Goal: Find specific fact

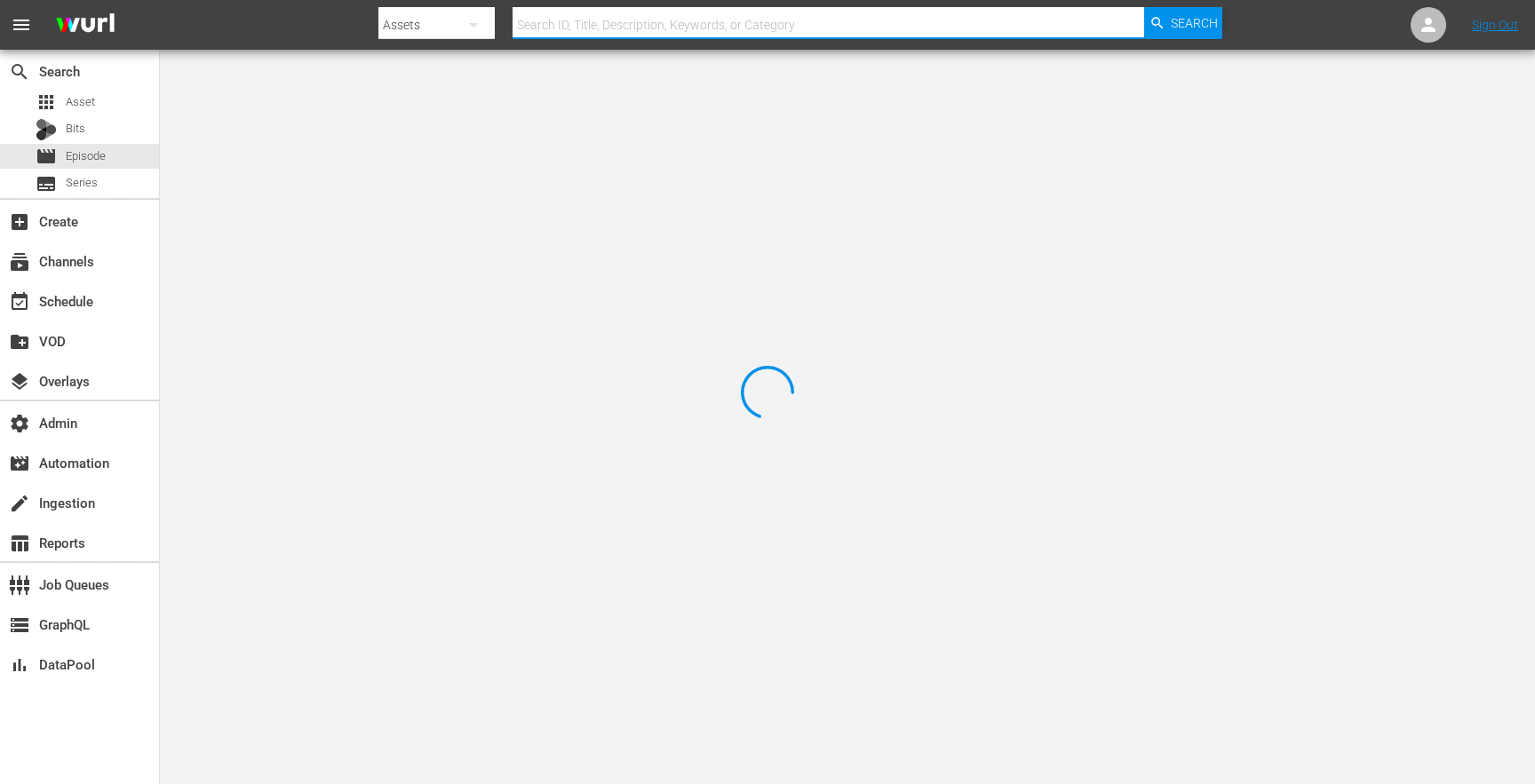
click at [565, 22] on input "text" at bounding box center [828, 25] width 632 height 43
paste input "750083_U7000238_LAT"
type input "750083_U7000238_LAT"
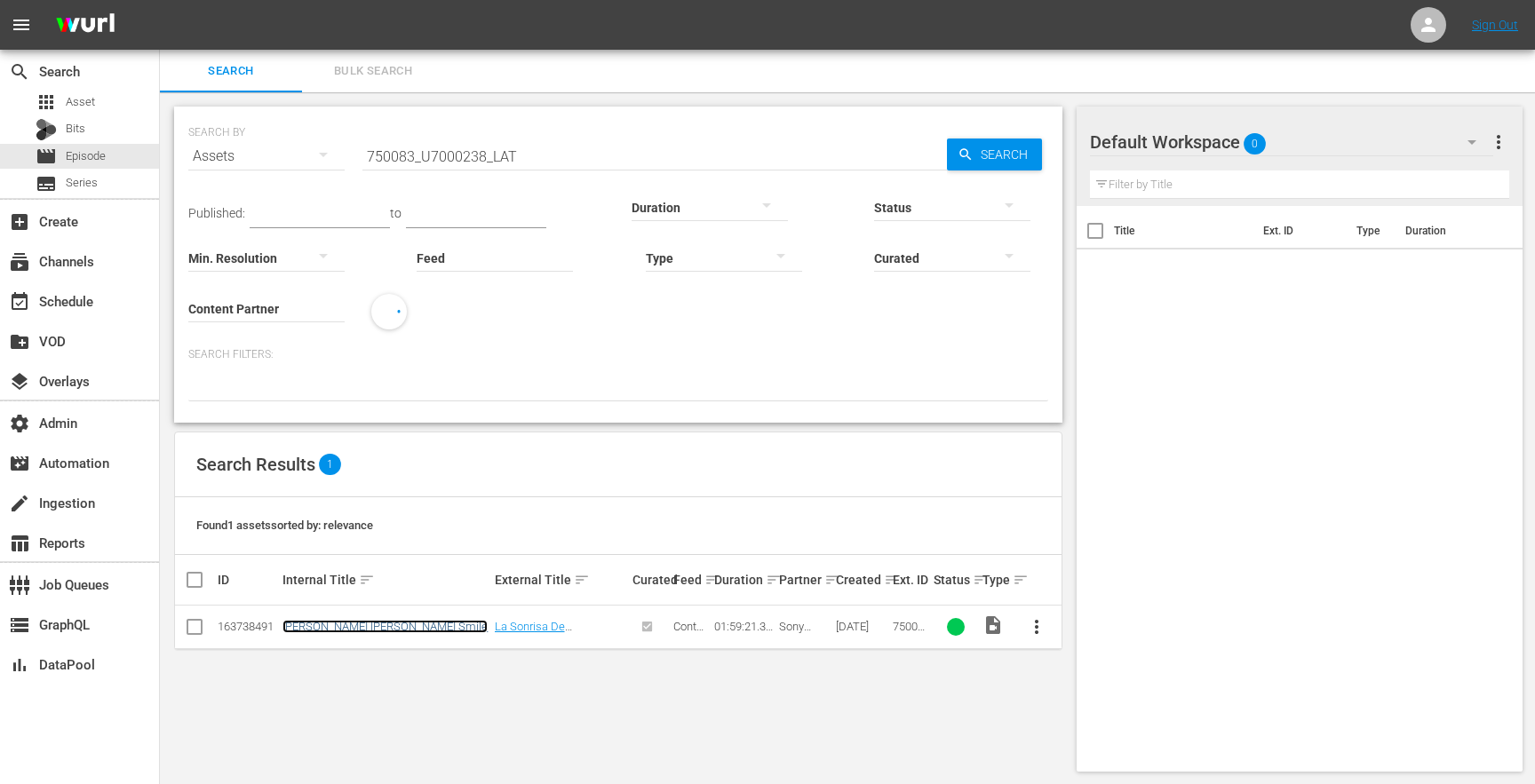
click at [350, 632] on link "[PERSON_NAME] [PERSON_NAME] Smile" at bounding box center [385, 625] width 206 height 13
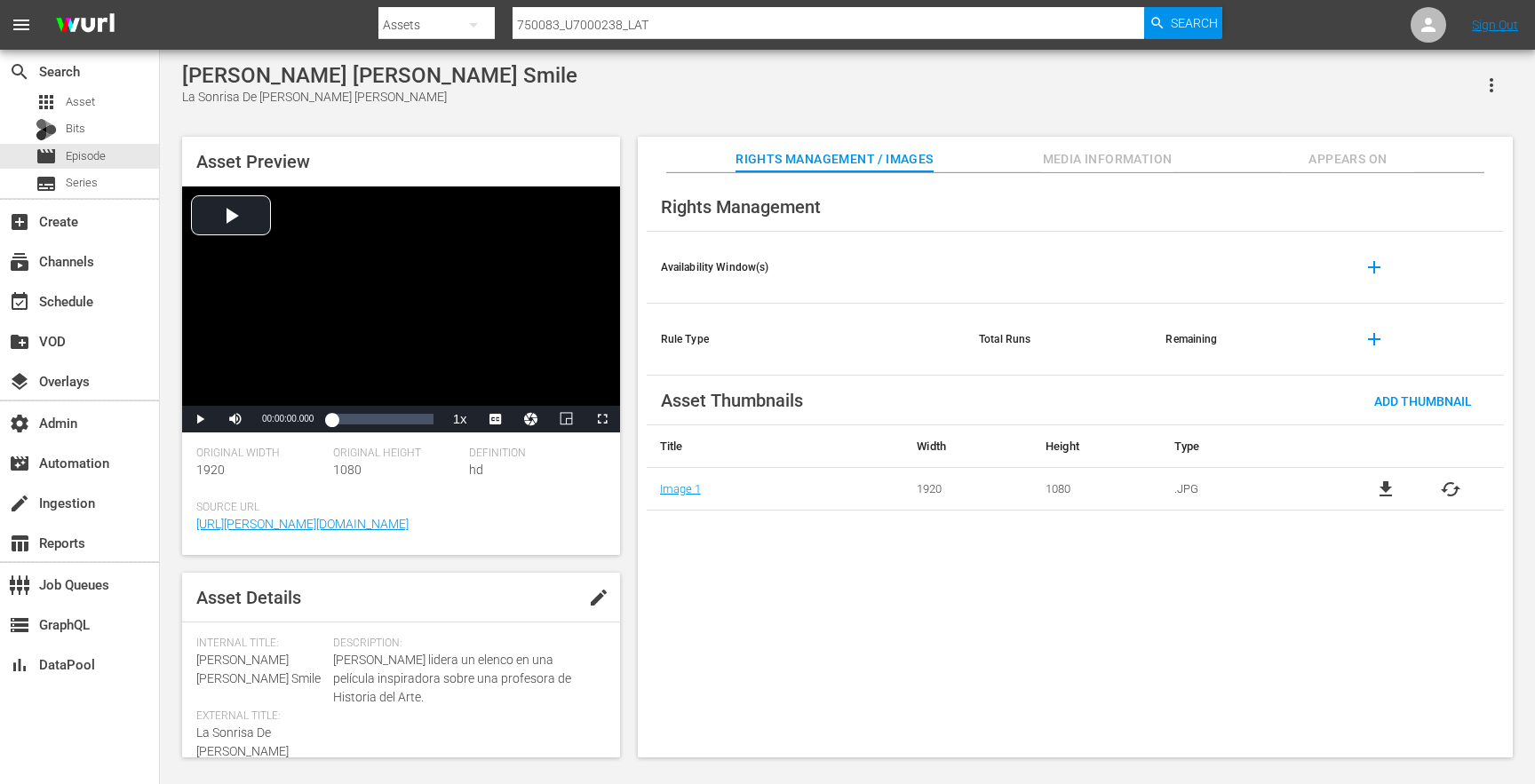
click at [1324, 166] on span "Appears On" at bounding box center [1348, 160] width 134 height 22
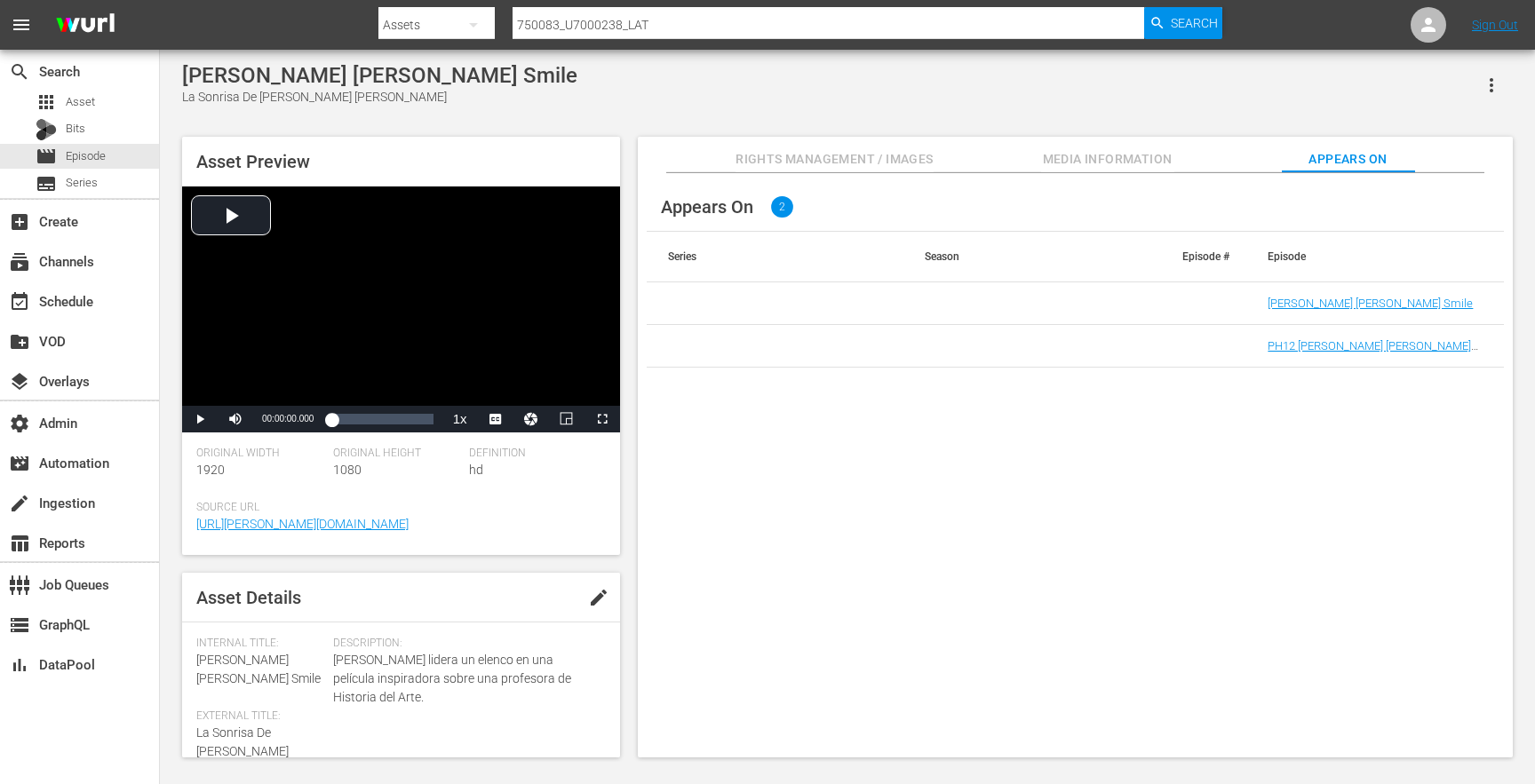
click at [1309, 295] on td "[PERSON_NAME] [PERSON_NAME] Smile" at bounding box center [1375, 303] width 257 height 43
click at [1309, 299] on link "[PERSON_NAME] [PERSON_NAME] Smile" at bounding box center [1370, 302] width 206 height 13
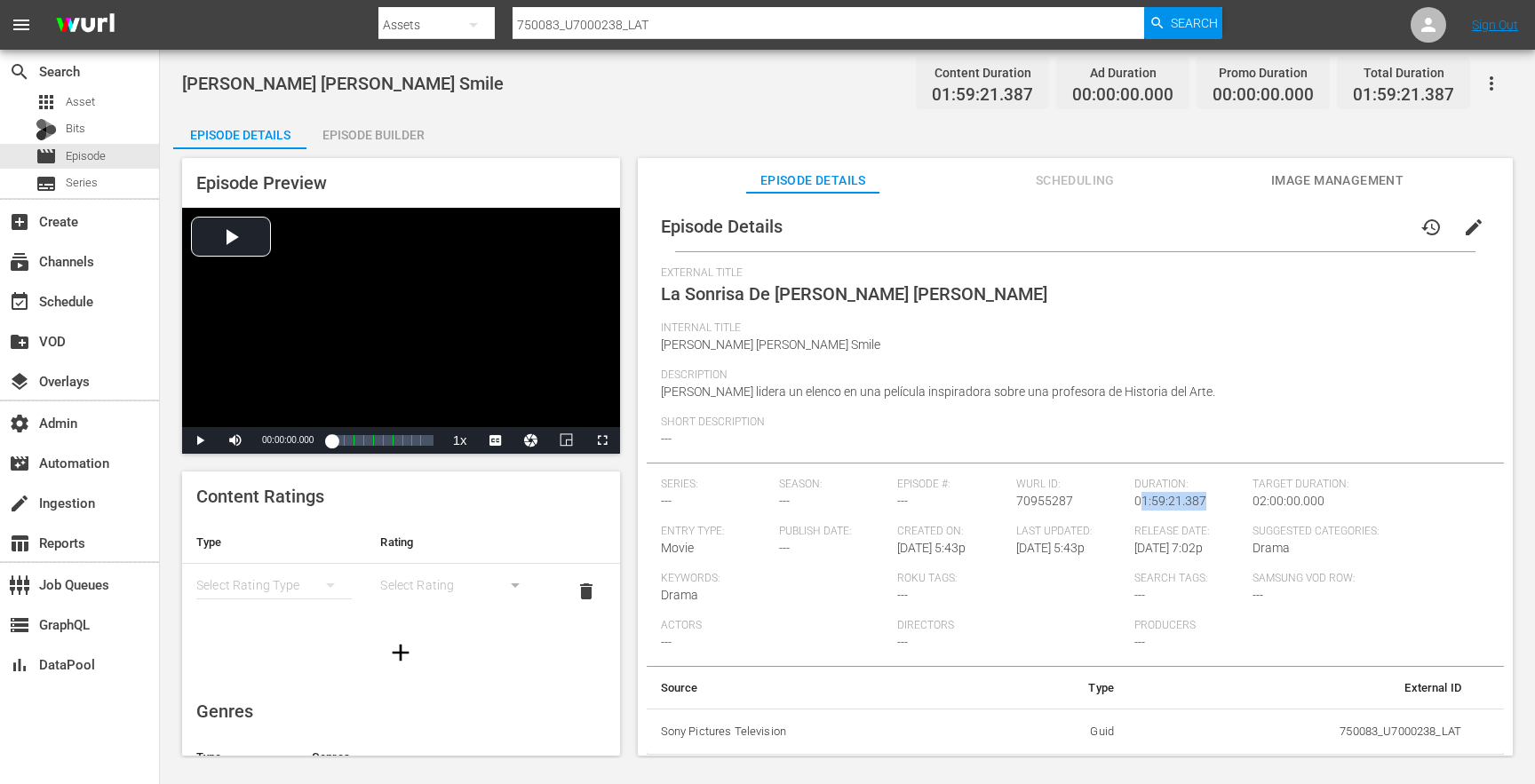
drag, startPoint x: 1137, startPoint y: 504, endPoint x: 1196, endPoint y: 504, distance: 59.0
click at [1196, 504] on span "01:59:21.387" at bounding box center [1171, 501] width 72 height 14
copy span "1:59:21.387"
